Goal: Task Accomplishment & Management: Manage account settings

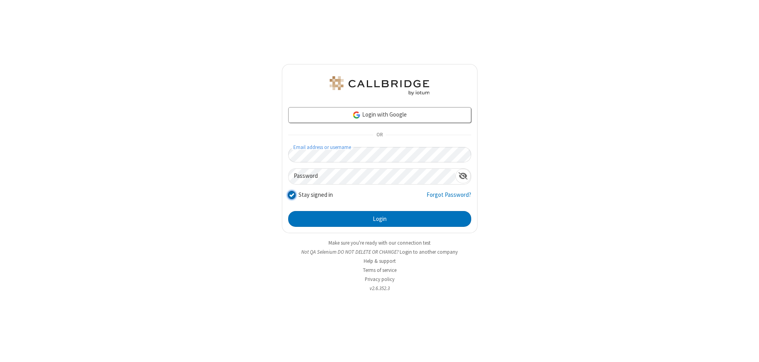
click at [291, 195] on input "Stay signed in" at bounding box center [292, 195] width 8 height 8
checkbox input "false"
click at [380, 219] on button "Login" at bounding box center [379, 219] width 183 height 16
click at [291, 195] on input "Stay signed in" at bounding box center [292, 195] width 8 height 8
checkbox input "false"
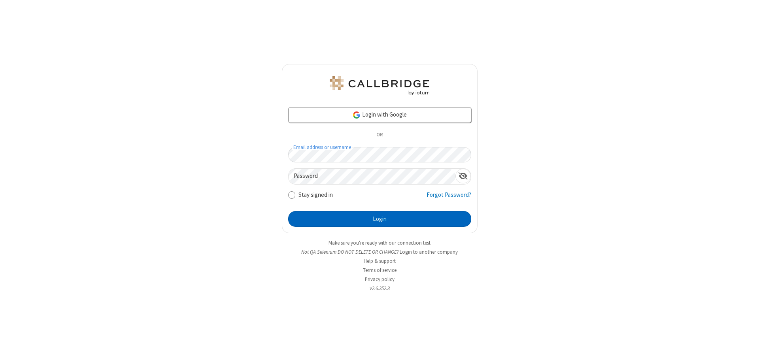
click at [380, 219] on button "Login" at bounding box center [379, 219] width 183 height 16
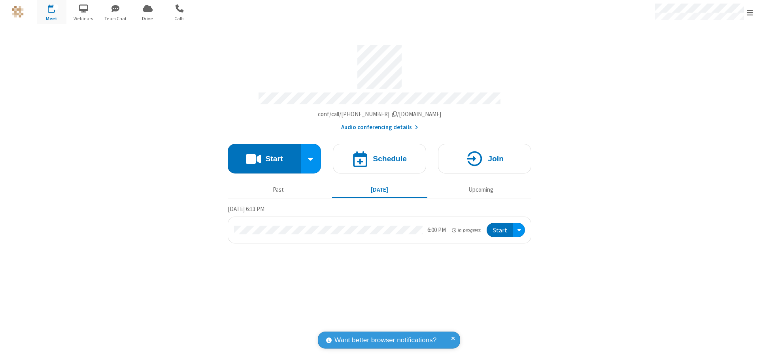
click at [750, 12] on span "Open menu" at bounding box center [750, 13] width 6 height 8
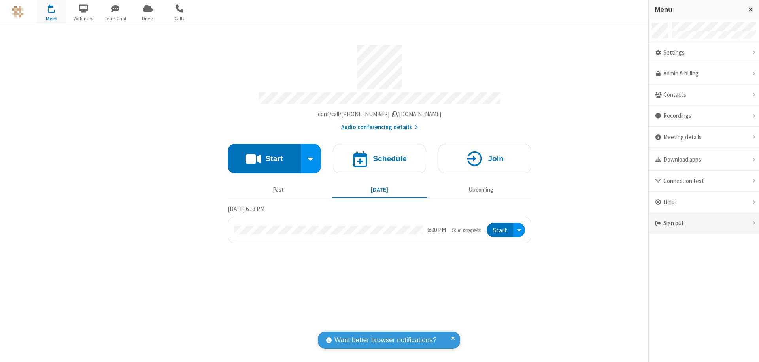
click at [704, 223] on div "Sign out" at bounding box center [704, 223] width 110 height 21
